Goal: Task Accomplishment & Management: Manage account settings

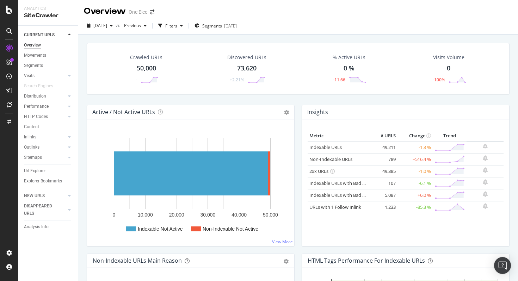
scroll to position [42, 0]
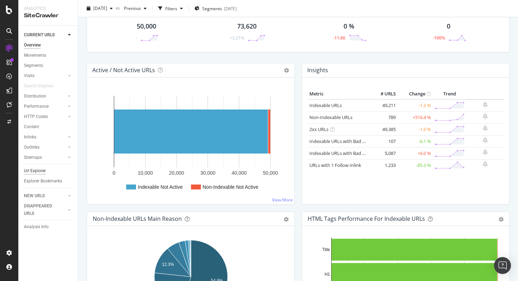
click at [40, 170] on div "Url Explorer" at bounding box center [35, 170] width 22 height 7
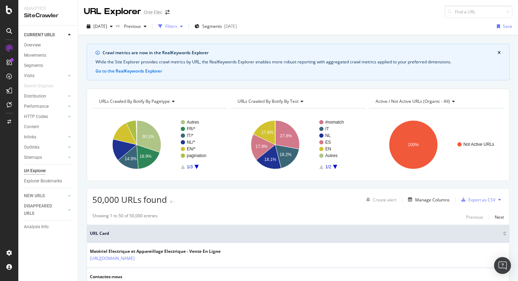
click at [177, 27] on div "Filters" at bounding box center [171, 26] width 12 height 6
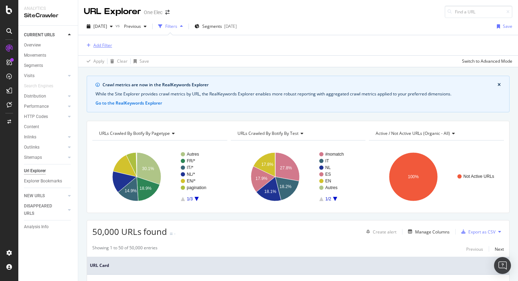
click at [112, 47] on div "Add Filter" at bounding box center [298, 45] width 429 height 20
click at [108, 45] on div "Add Filter" at bounding box center [102, 45] width 19 height 6
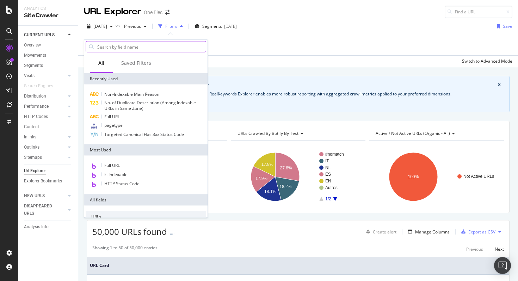
click at [123, 47] on input "text" at bounding box center [151, 47] width 109 height 11
type input "u"
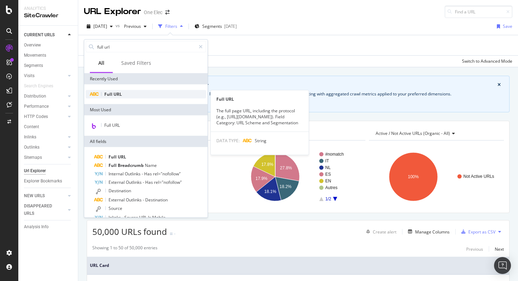
type input "full url"
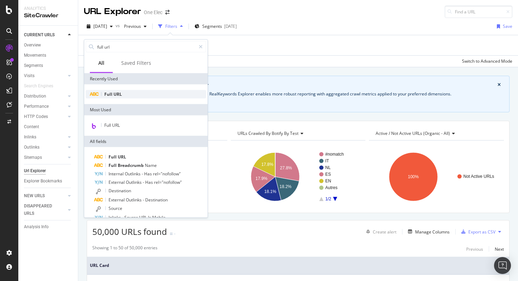
click at [120, 97] on span "URL" at bounding box center [118, 94] width 8 height 6
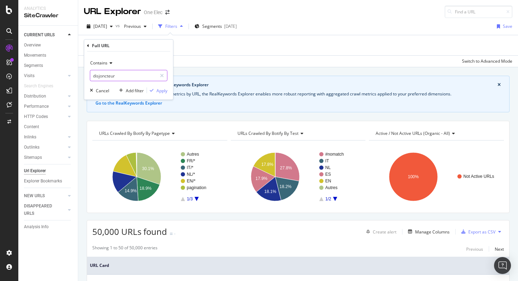
click at [120, 75] on input "disjoncteur" at bounding box center [123, 75] width 67 height 11
type input "catalog/"
click at [163, 91] on div "Apply" at bounding box center [162, 90] width 11 height 6
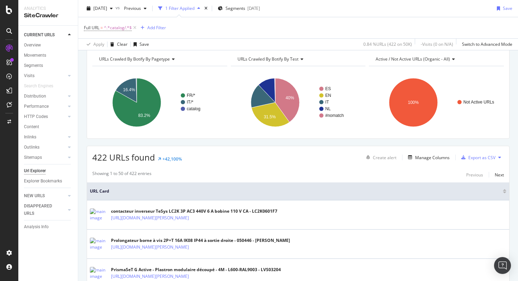
scroll to position [75, 0]
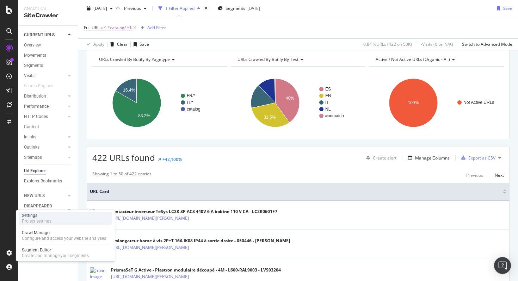
click at [47, 220] on div "Project settings" at bounding box center [37, 222] width 30 height 6
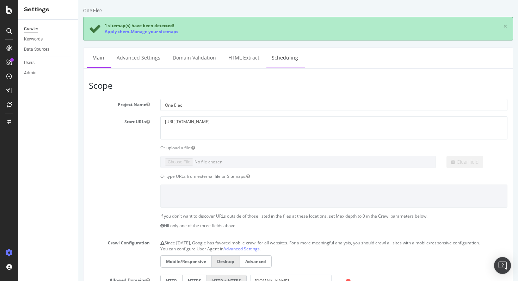
click at [267, 54] on link "Scheduling" at bounding box center [285, 57] width 37 height 19
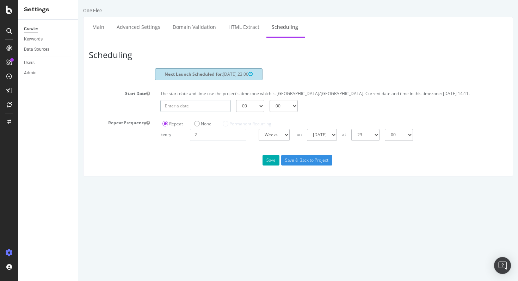
type input "[DATE]"
click at [206, 112] on input "[DATE]" at bounding box center [195, 106] width 71 height 12
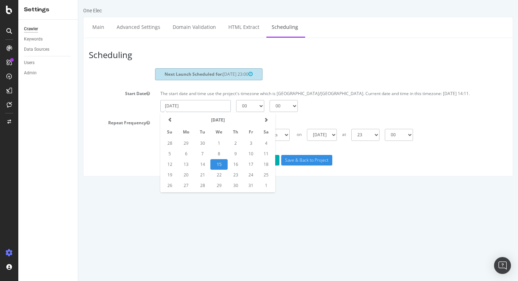
click at [219, 170] on td "15" at bounding box center [218, 164] width 17 height 11
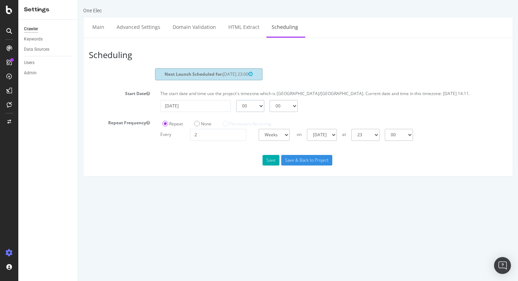
click at [256, 106] on select "00 01 02 03 04 05 06 07 08 09 10 11 12 13 14 15 16 17 18 19 20 21 22 23" at bounding box center [250, 106] width 28 height 12
select select "20"
click at [236, 106] on select "00 01 02 03 04 05 06 07 08 09 10 11 12 13 14 15 16 17 18 19 20 21 22 23" at bounding box center [250, 106] width 28 height 12
click at [332, 141] on select "[DATE] [DATE] [DATE] [DATE] [DATE] [DATE] [DATE]" at bounding box center [322, 135] width 30 height 12
select select "1"
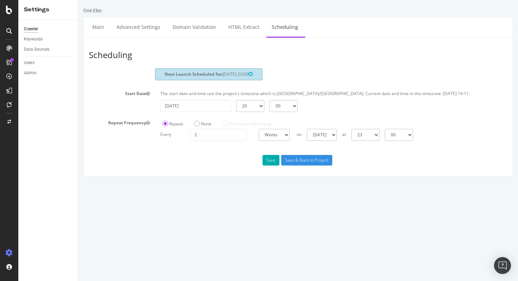
click at [307, 135] on select "[DATE] [DATE] [DATE] [DATE] [DATE] [DATE] [DATE]" at bounding box center [322, 135] width 30 height 12
click at [380, 141] on select "00 01 02 03 04 05 06 07 08 09 10 11 12 13 14 15 16 17 18 19 20 21 22 23" at bounding box center [366, 135] width 28 height 12
select select "20"
click at [352, 135] on select "00 01 02 03 04 05 06 07 08 09 10 11 12 13 14 15 16 17 18 19 20 21 22 23" at bounding box center [366, 135] width 28 height 12
click at [363, 163] on div "Save Save & Back to Project" at bounding box center [298, 160] width 429 height 11
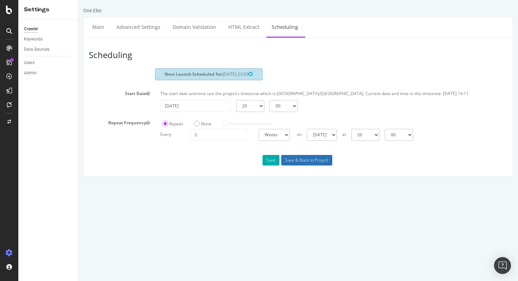
click at [303, 166] on input "Save & Back to Project" at bounding box center [306, 160] width 51 height 11
